Goal: Entertainment & Leisure: Consume media (video, audio)

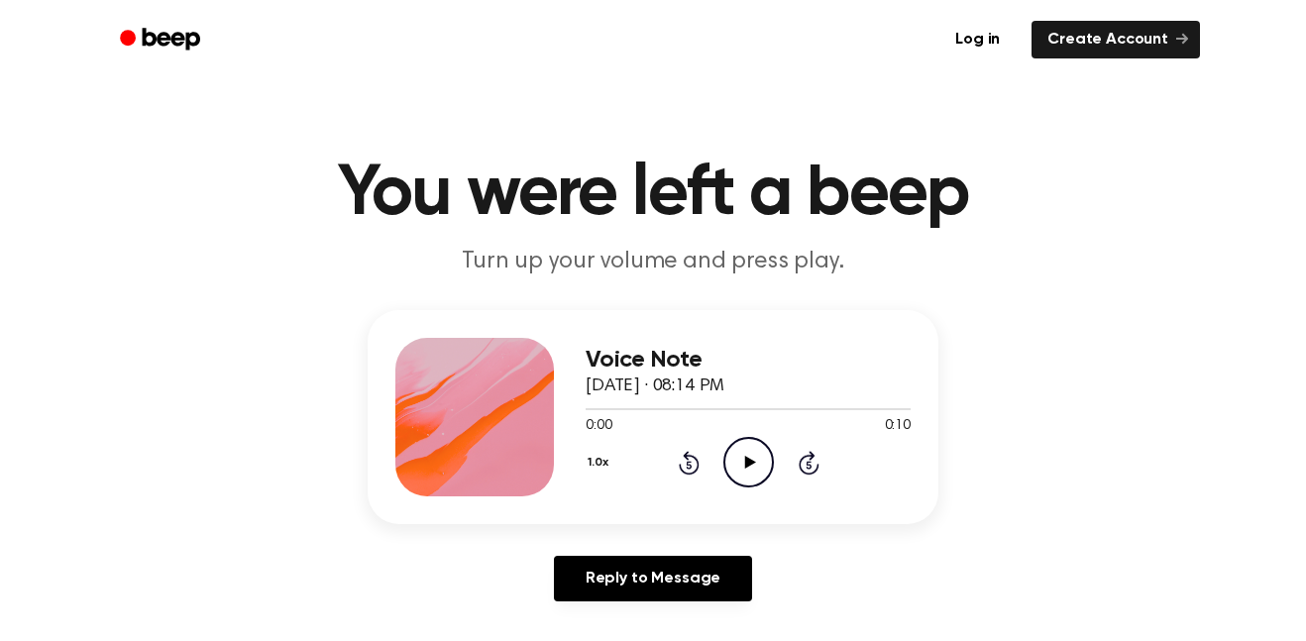
click at [782, 440] on div "1.0x Rewind 5 seconds Play Audio Skip 5 seconds" at bounding box center [747, 462] width 325 height 51
click at [750, 484] on icon "Play Audio" at bounding box center [748, 462] width 51 height 51
click at [748, 461] on icon "Pause Audio" at bounding box center [748, 462] width 51 height 51
click at [771, 494] on div "Voice Note [DATE] · 08:14 PM 0:01 0:10 Your browser does not support the [objec…" at bounding box center [747, 417] width 325 height 158
click at [689, 474] on icon at bounding box center [689, 463] width 21 height 24
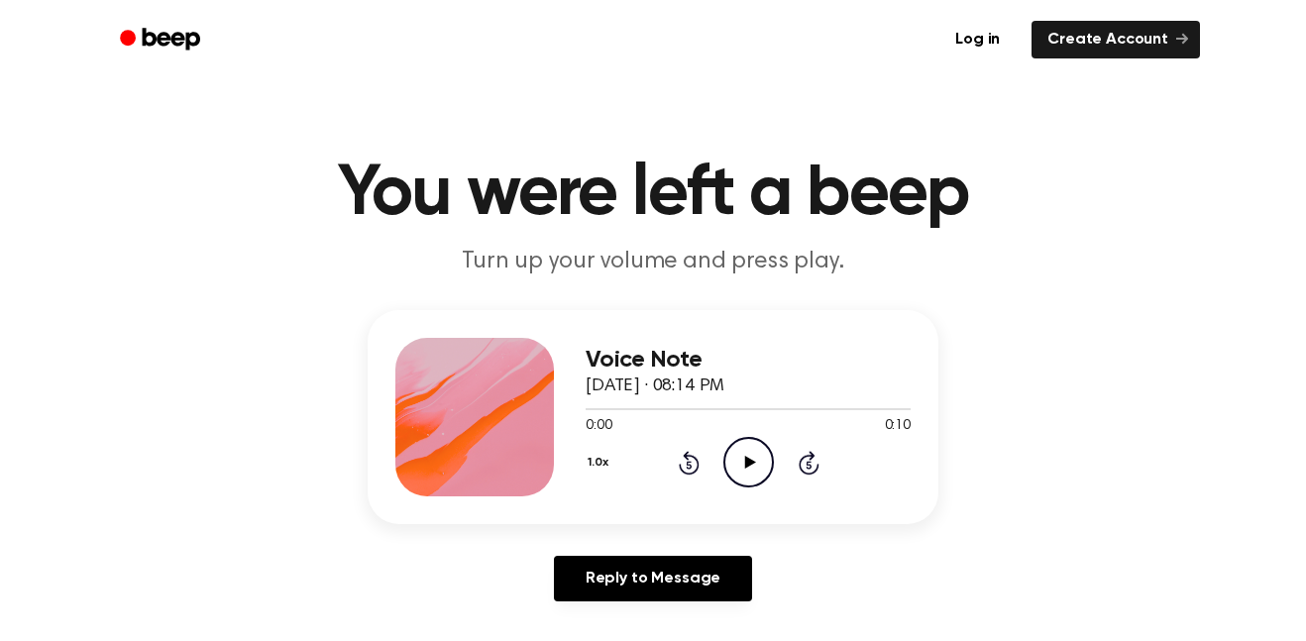
click at [698, 469] on icon "Rewind 5 seconds" at bounding box center [689, 463] width 22 height 26
click at [774, 456] on div "1.0x Rewind 5 seconds Play Audio Skip 5 seconds" at bounding box center [747, 462] width 325 height 51
click at [750, 470] on icon "Play Audio" at bounding box center [748, 462] width 51 height 51
click at [697, 459] on icon "Rewind 5 seconds" at bounding box center [689, 463] width 22 height 26
click at [688, 465] on icon at bounding box center [687, 465] width 5 height 8
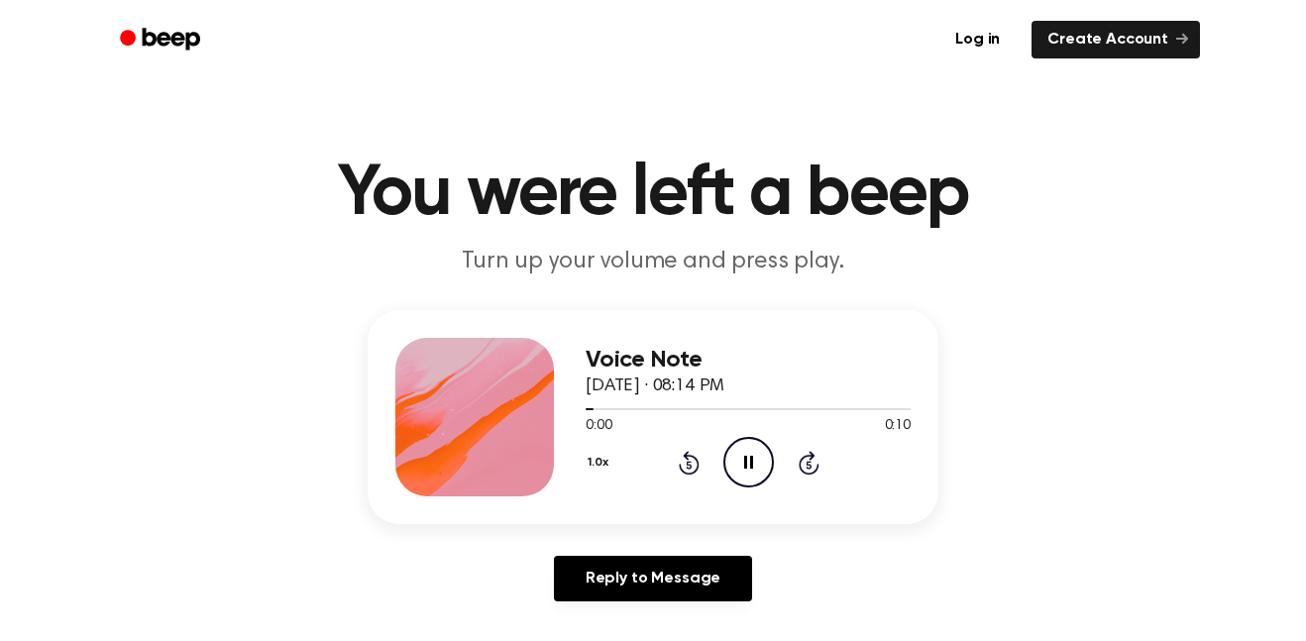
click at [720, 447] on div "1.0x Rewind 5 seconds Pause Audio Skip 5 seconds" at bounding box center [747, 462] width 325 height 51
click at [688, 465] on icon at bounding box center [687, 465] width 5 height 8
click at [752, 453] on icon "Pause Audio" at bounding box center [748, 462] width 51 height 51
click at [688, 465] on icon at bounding box center [687, 465] width 5 height 8
click at [763, 463] on icon "Play Audio" at bounding box center [748, 462] width 51 height 51
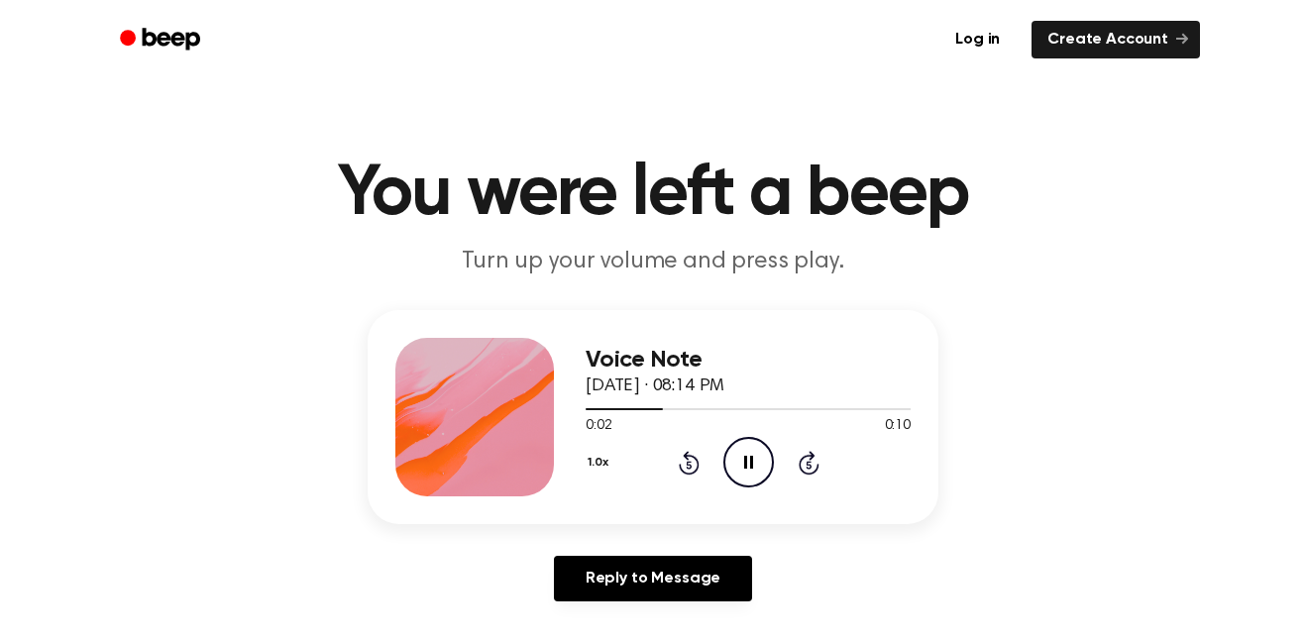
click at [743, 469] on icon "Pause Audio" at bounding box center [748, 462] width 51 height 51
click at [695, 469] on icon at bounding box center [689, 463] width 21 height 24
click at [762, 474] on icon "Play Audio" at bounding box center [748, 462] width 51 height 51
click at [828, 486] on div "1.0x Rewind 5 seconds Pause Audio Skip 5 seconds" at bounding box center [747, 462] width 325 height 51
click at [754, 463] on icon "Pause Audio" at bounding box center [748, 462] width 51 height 51
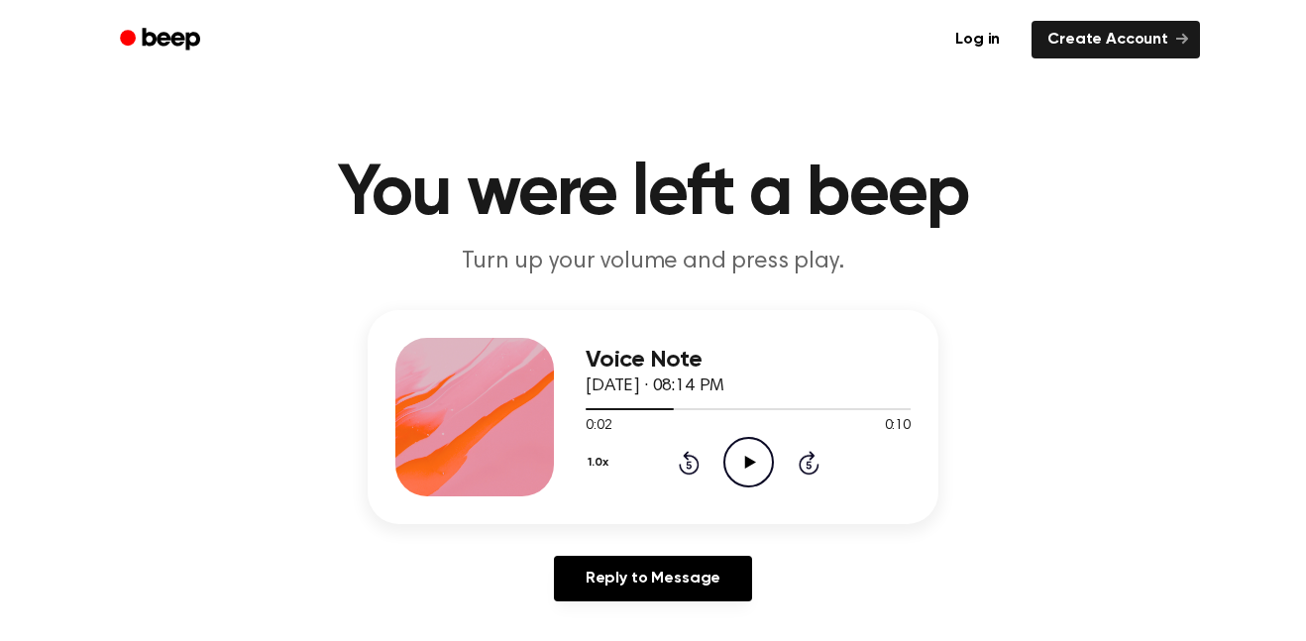
click at [764, 458] on icon "Play Audio" at bounding box center [748, 462] width 51 height 51
click at [745, 473] on icon "Pause Audio" at bounding box center [748, 462] width 51 height 51
click at [751, 472] on icon "Play Audio" at bounding box center [748, 462] width 51 height 51
click at [748, 461] on icon "Pause Audio" at bounding box center [748, 462] width 51 height 51
click at [749, 458] on icon "Play Audio" at bounding box center [748, 462] width 51 height 51
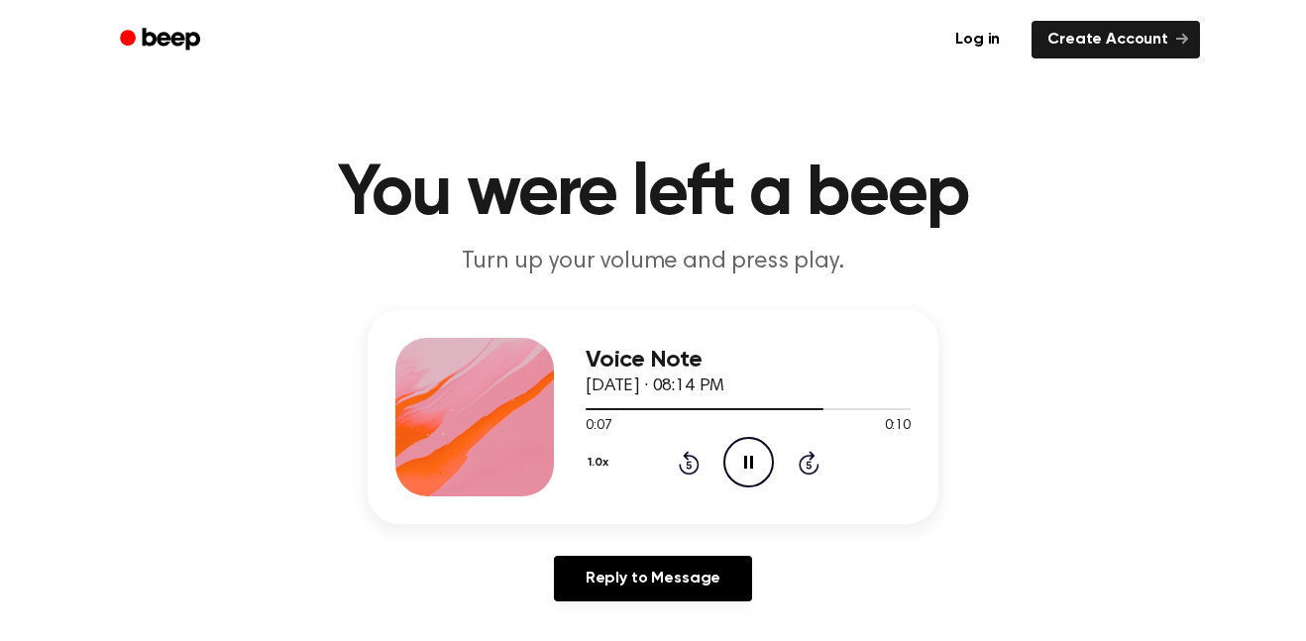
click at [746, 463] on icon at bounding box center [748, 462] width 9 height 13
click at [695, 467] on icon "Rewind 5 seconds" at bounding box center [689, 463] width 22 height 26
click at [697, 472] on icon "Rewind 5 seconds" at bounding box center [689, 463] width 22 height 26
click at [816, 470] on icon at bounding box center [808, 463] width 21 height 24
click at [698, 472] on icon "Rewind 5 seconds" at bounding box center [689, 463] width 22 height 26
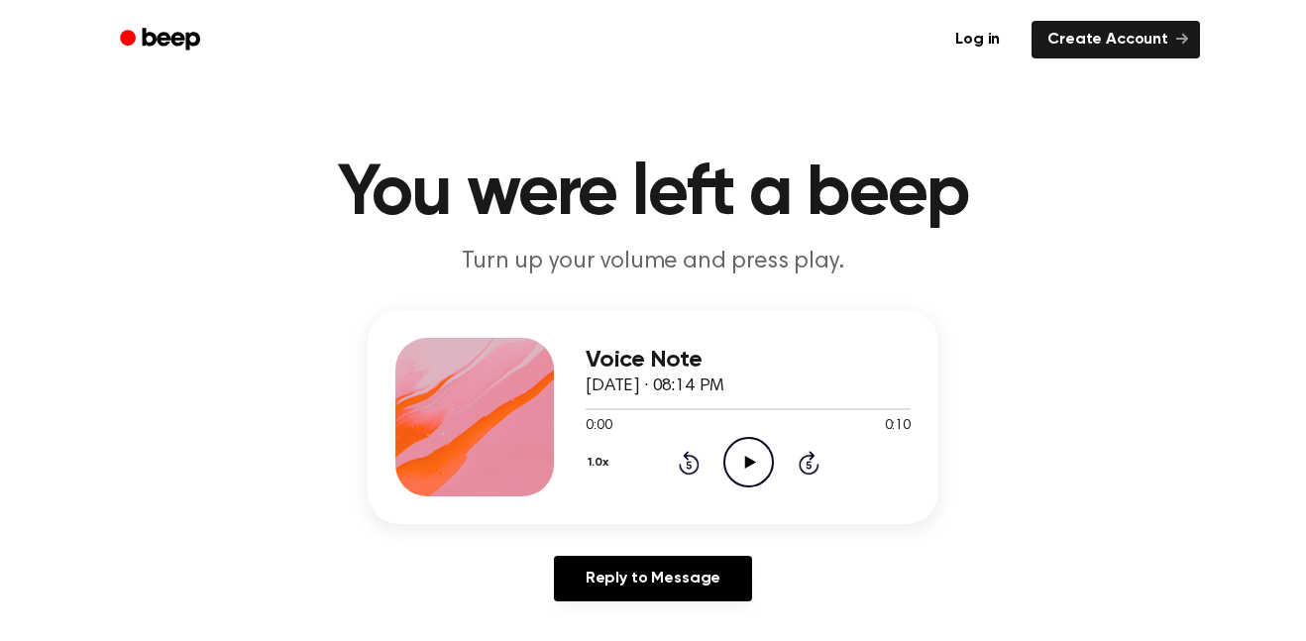
click at [808, 465] on icon at bounding box center [807, 465] width 5 height 8
click at [761, 474] on icon "Play Audio" at bounding box center [748, 462] width 51 height 51
click at [688, 465] on icon at bounding box center [687, 465] width 5 height 8
click at [695, 474] on icon "Rewind 5 seconds" at bounding box center [689, 463] width 22 height 26
click at [686, 467] on icon "Rewind 5 seconds" at bounding box center [689, 463] width 22 height 26
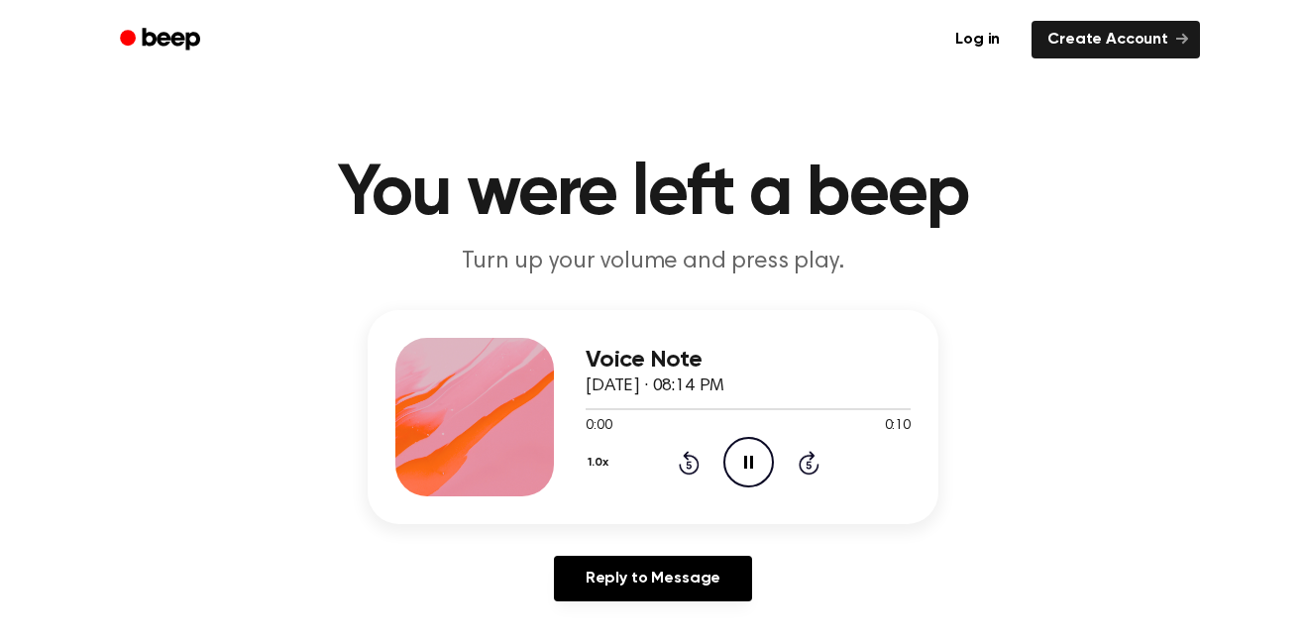
click at [698, 461] on icon "Rewind 5 seconds" at bounding box center [689, 463] width 22 height 26
click at [696, 470] on icon at bounding box center [689, 463] width 21 height 24
click at [696, 469] on icon at bounding box center [689, 463] width 21 height 24
click at [688, 465] on icon at bounding box center [687, 465] width 5 height 8
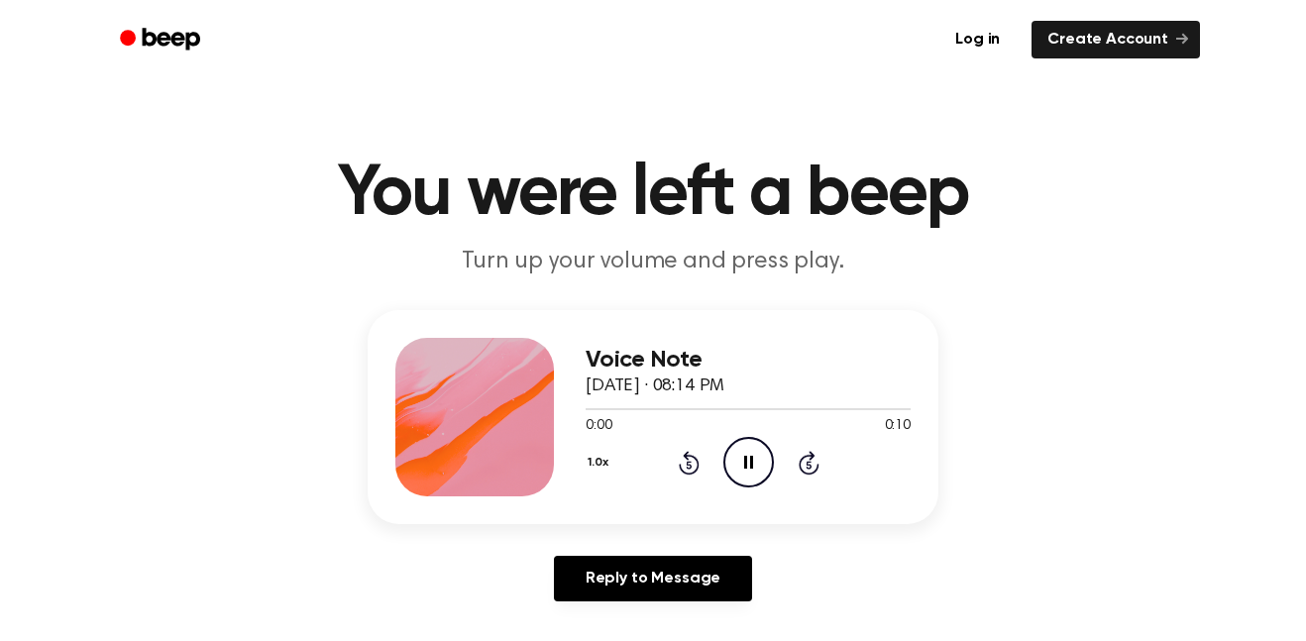
click at [688, 465] on icon at bounding box center [687, 465] width 5 height 8
click at [696, 469] on icon at bounding box center [689, 463] width 21 height 24
click at [692, 473] on icon at bounding box center [689, 463] width 21 height 24
click at [657, 409] on div at bounding box center [732, 409] width 295 height 2
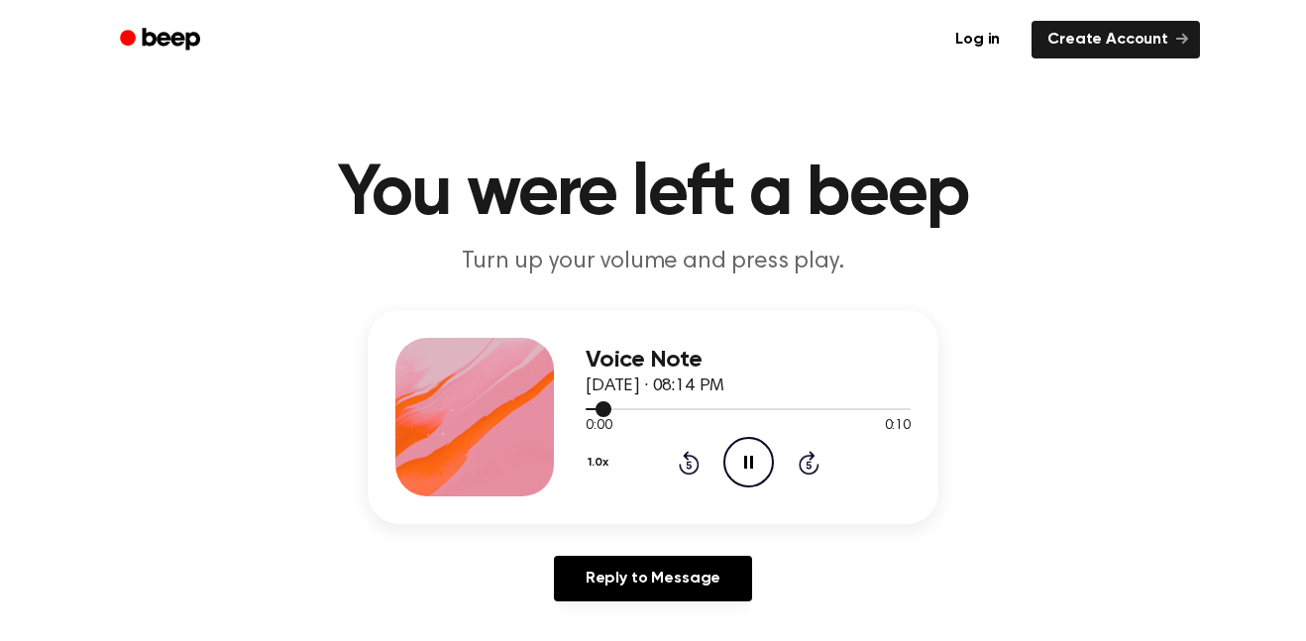
click at [653, 405] on div at bounding box center [747, 408] width 325 height 16
drag, startPoint x: 621, startPoint y: 411, endPoint x: 663, endPoint y: 421, distance: 42.8
click at [663, 421] on div "0:01 0:10 Your browser does not support the [object Object] element." at bounding box center [747, 418] width 325 height 37
click at [741, 466] on icon "Pause Audio" at bounding box center [748, 462] width 51 height 51
